Goal: Find contact information: Find contact information

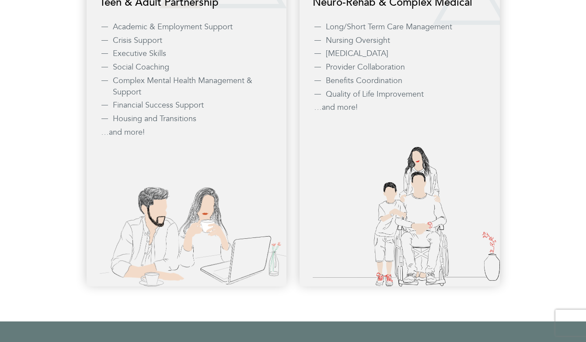
scroll to position [830, 0]
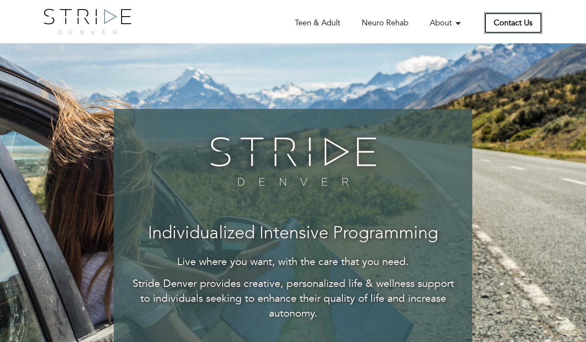
click at [510, 23] on link "Contact Us" at bounding box center [513, 22] width 58 height 21
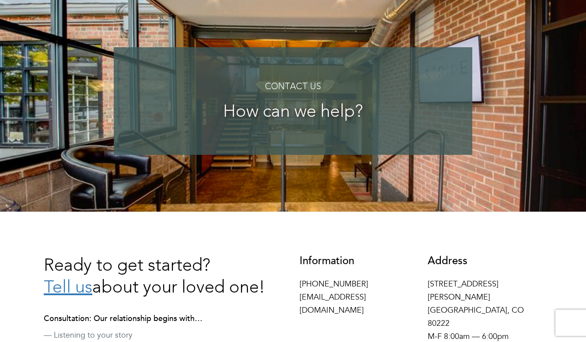
scroll to position [176, 0]
